Goal: Entertainment & Leisure: Consume media (video, audio)

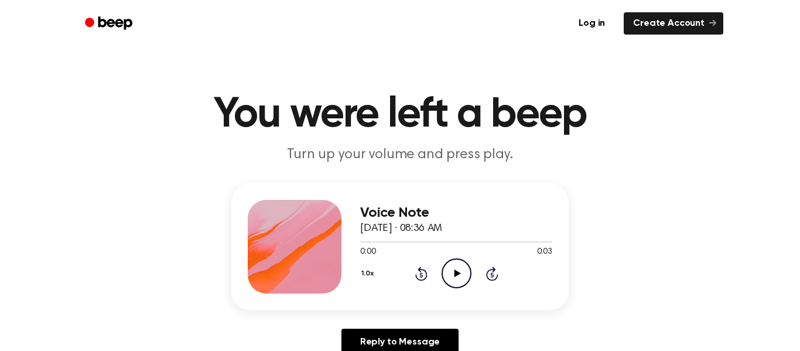
click at [461, 273] on icon "Play Audio" at bounding box center [456, 273] width 30 height 30
click at [458, 270] on icon "Play Audio" at bounding box center [456, 273] width 30 height 30
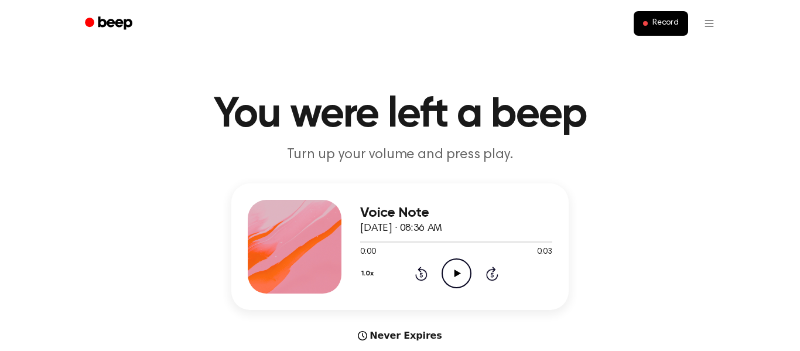
click at [453, 282] on icon "Play Audio" at bounding box center [456, 273] width 30 height 30
click at [456, 276] on icon "Play Audio" at bounding box center [456, 273] width 30 height 30
click at [461, 268] on icon "Play Audio" at bounding box center [456, 273] width 30 height 30
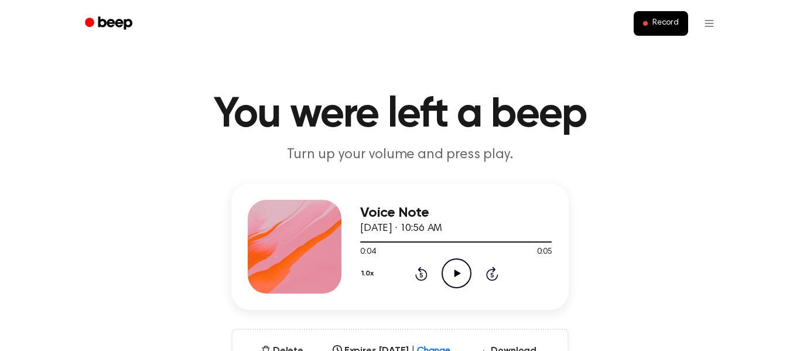
click at [461, 273] on icon "Play Audio" at bounding box center [456, 273] width 30 height 30
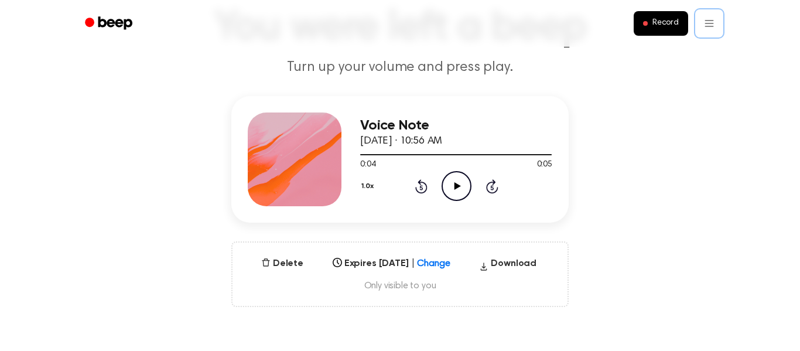
scroll to position [86, 0]
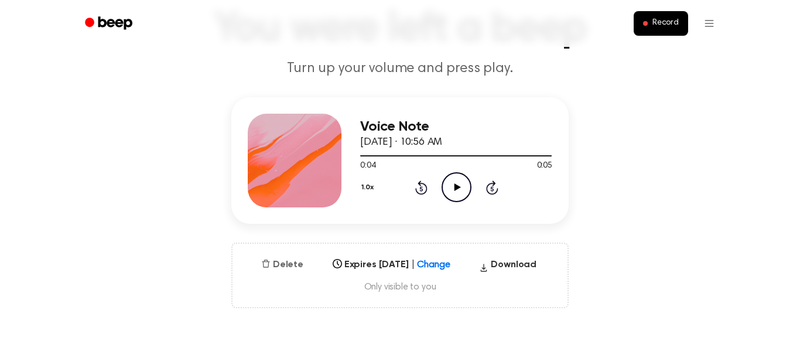
click at [290, 258] on button "Delete" at bounding box center [282, 265] width 52 height 14
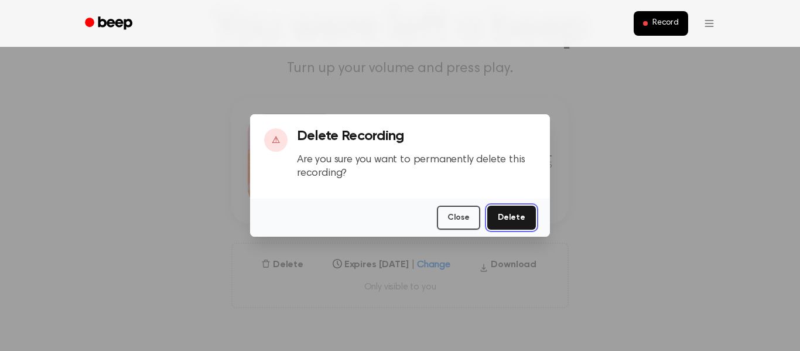
click at [523, 211] on button "Delete" at bounding box center [511, 217] width 49 height 24
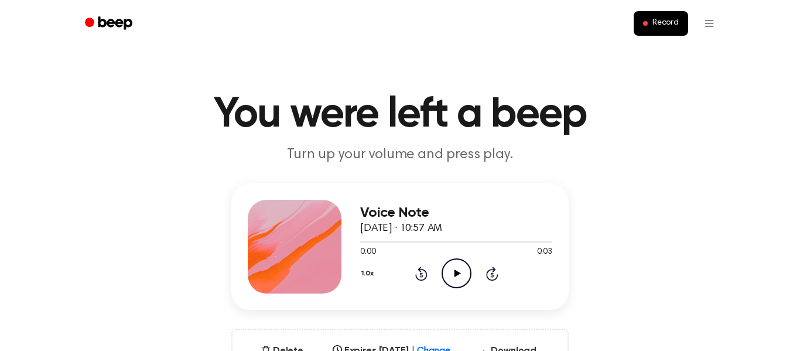
click at [462, 262] on icon "Play Audio" at bounding box center [456, 273] width 30 height 30
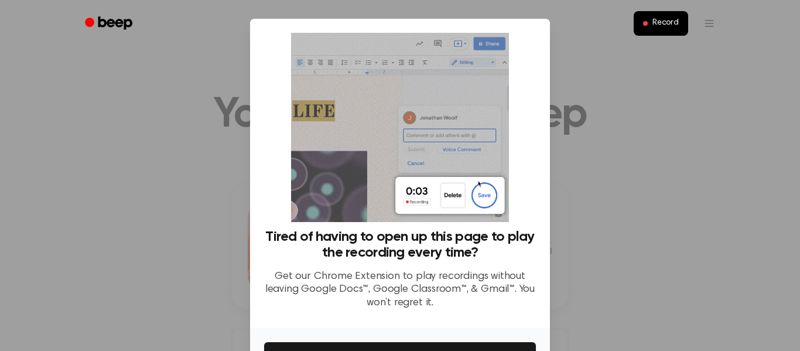
click at [676, 208] on div at bounding box center [400, 175] width 800 height 351
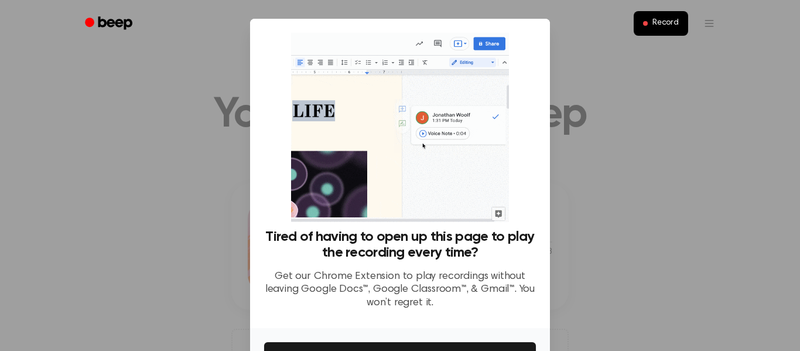
scroll to position [76, 0]
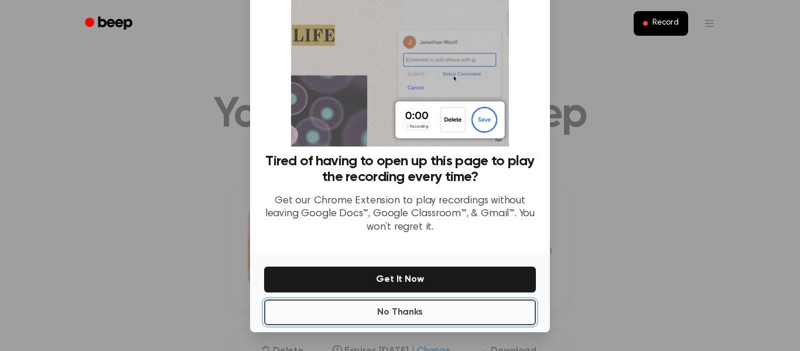
click at [486, 301] on button "No Thanks" at bounding box center [400, 312] width 272 height 26
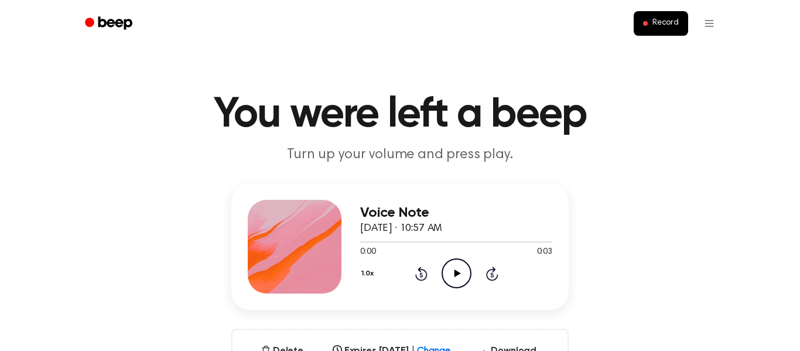
click at [463, 270] on icon "Play Audio" at bounding box center [456, 273] width 30 height 30
